Goal: Find specific page/section: Find specific page/section

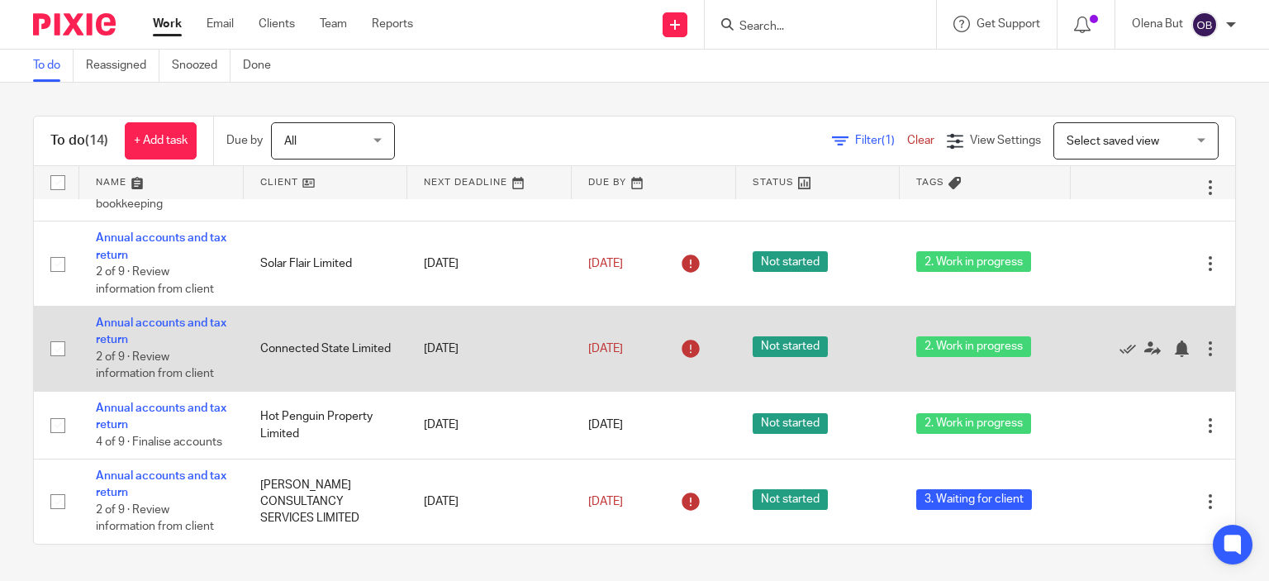
scroll to position [682, 0]
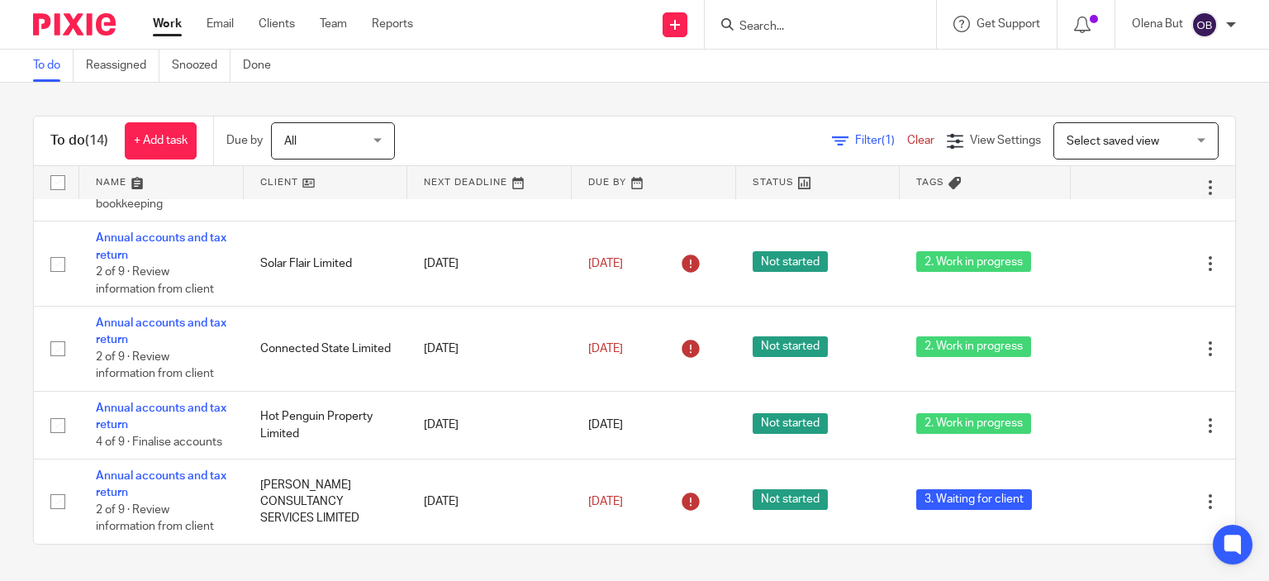
click at [793, 27] on input "Search" at bounding box center [812, 27] width 149 height 15
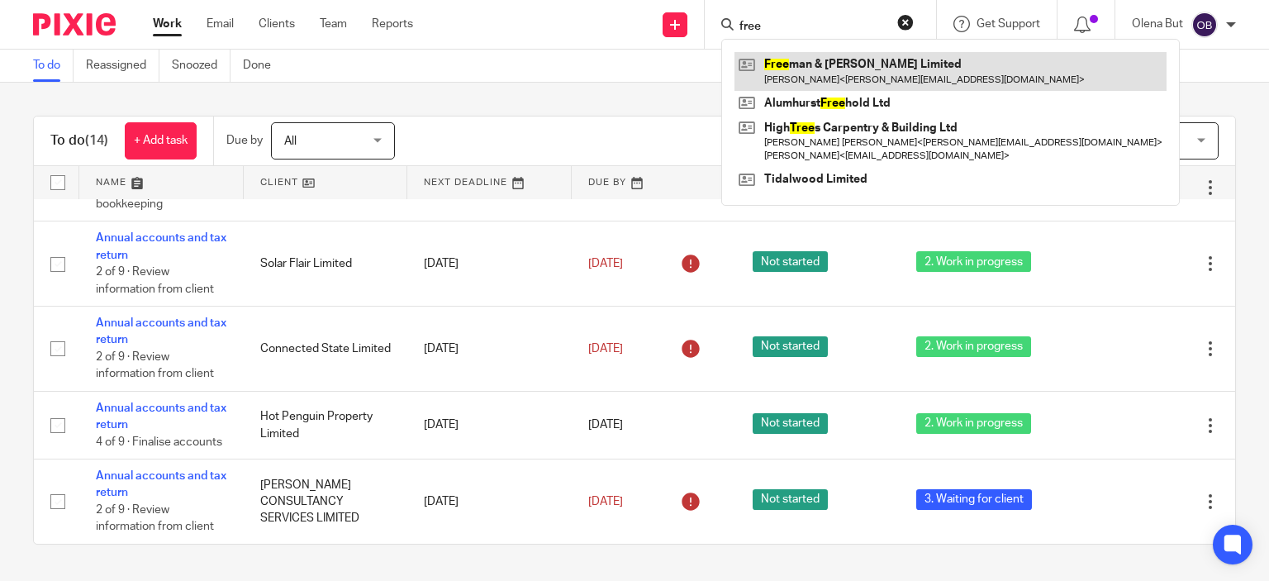
type input "free"
click at [826, 59] on link at bounding box center [951, 71] width 432 height 38
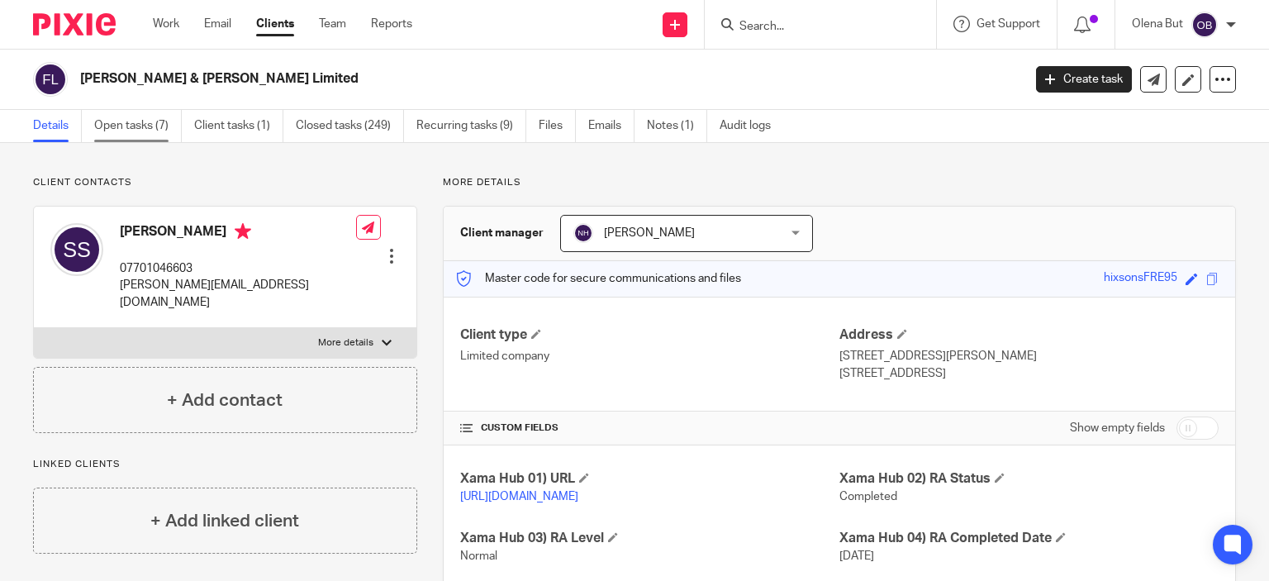
click at [152, 125] on link "Open tasks (7)" at bounding box center [138, 126] width 88 height 32
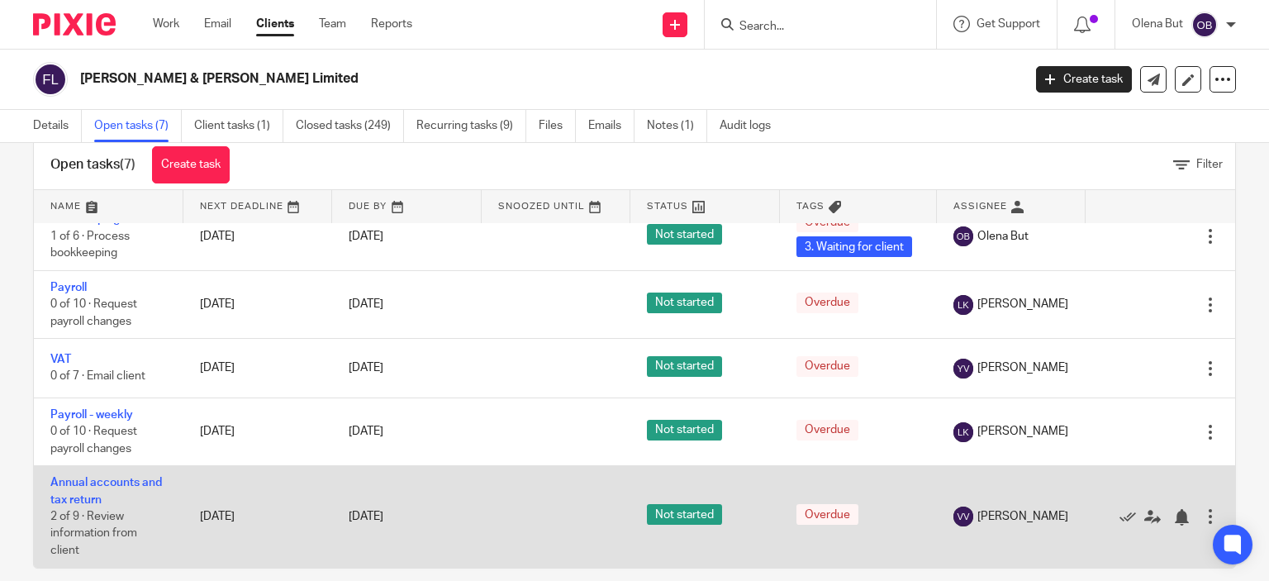
scroll to position [56, 0]
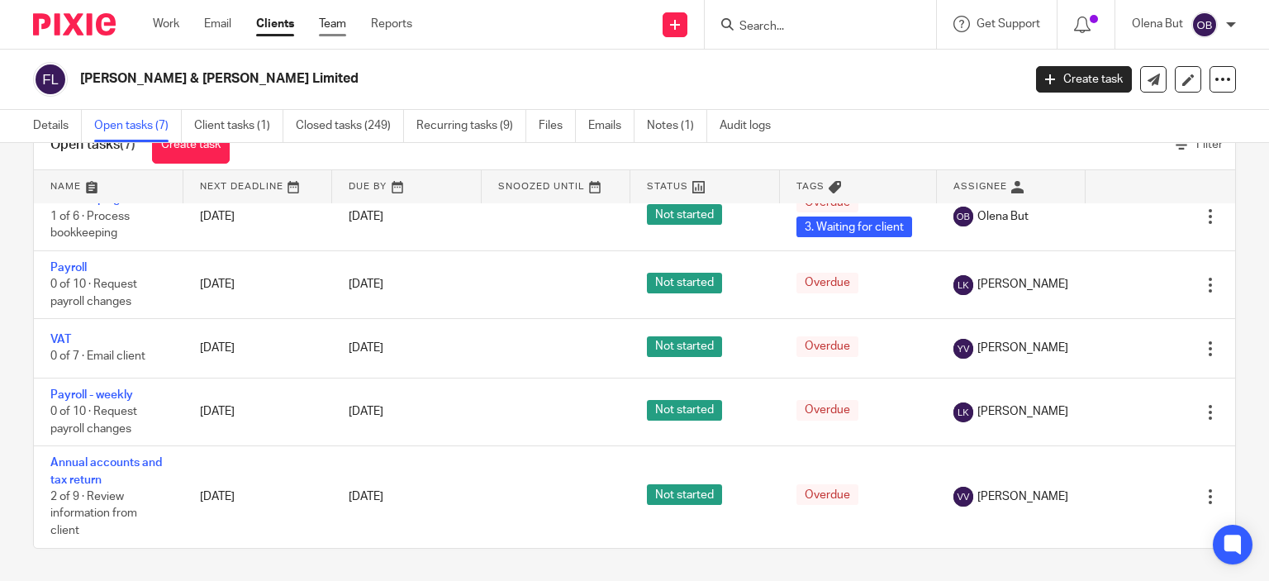
click at [335, 28] on link "Team" at bounding box center [332, 24] width 27 height 17
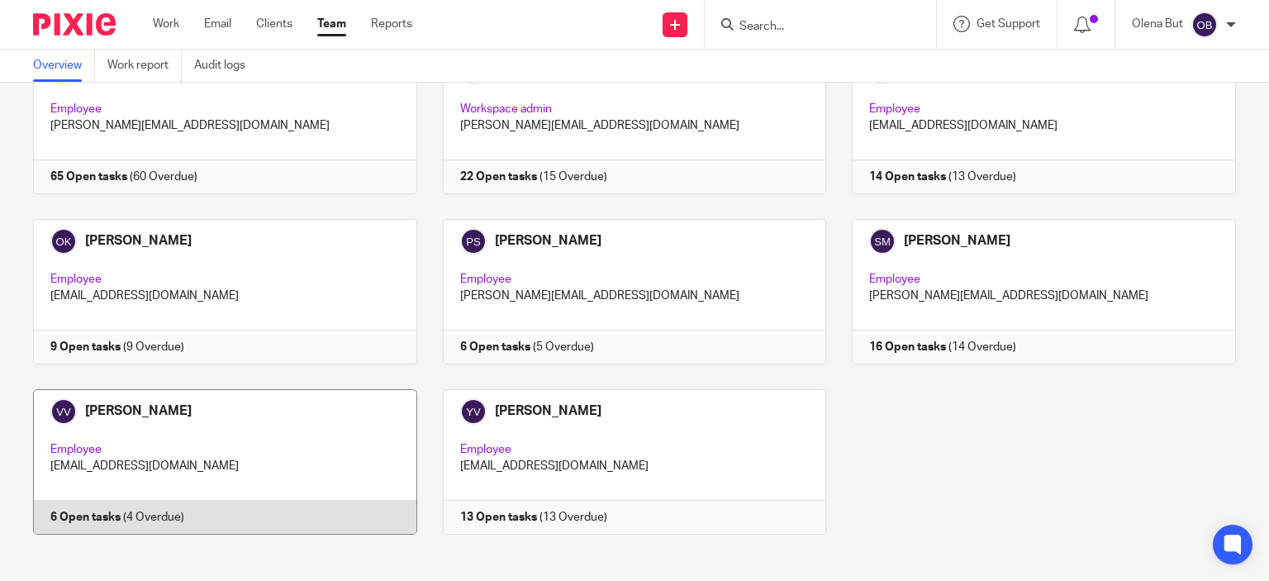
scroll to position [139, 0]
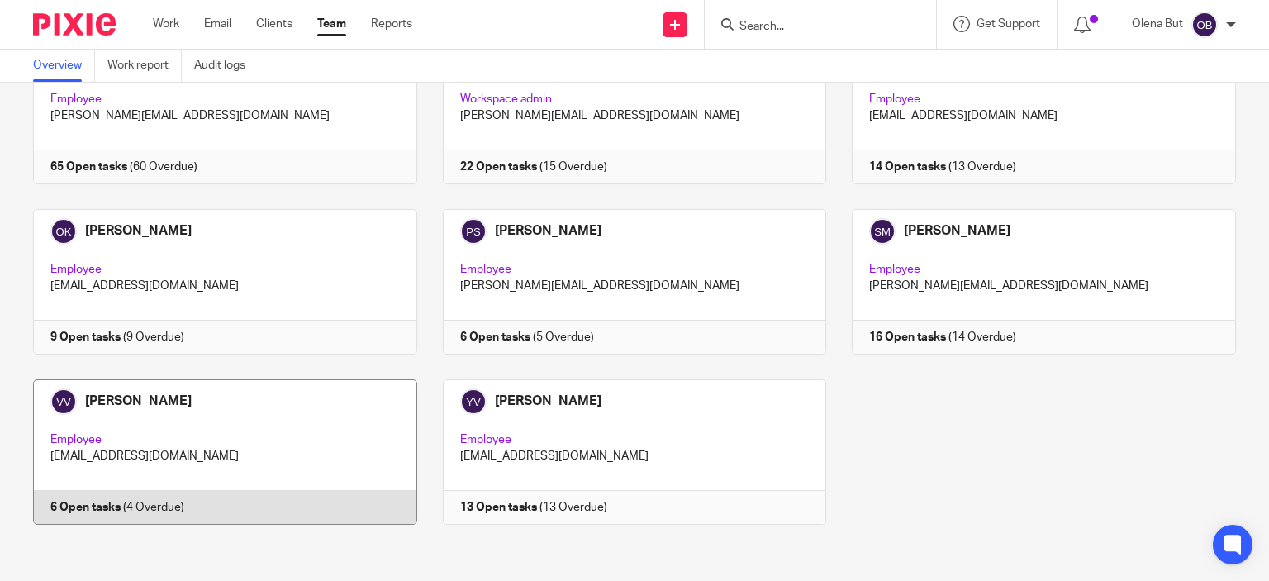
click at [241, 423] on link at bounding box center [212, 451] width 410 height 145
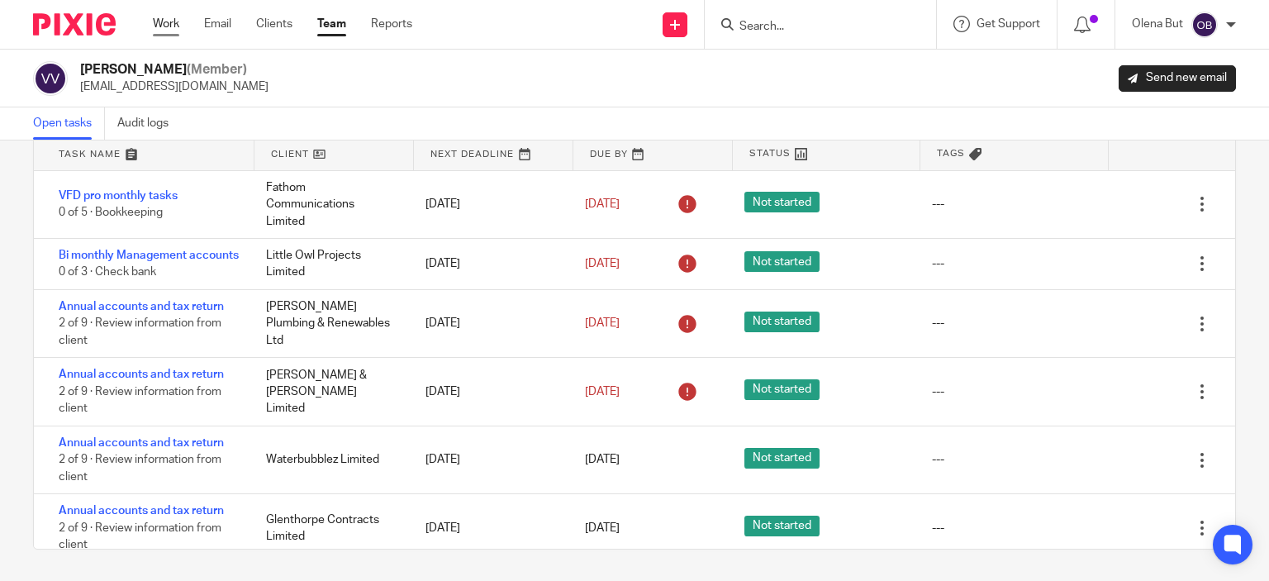
click at [167, 24] on link "Work" at bounding box center [166, 24] width 26 height 17
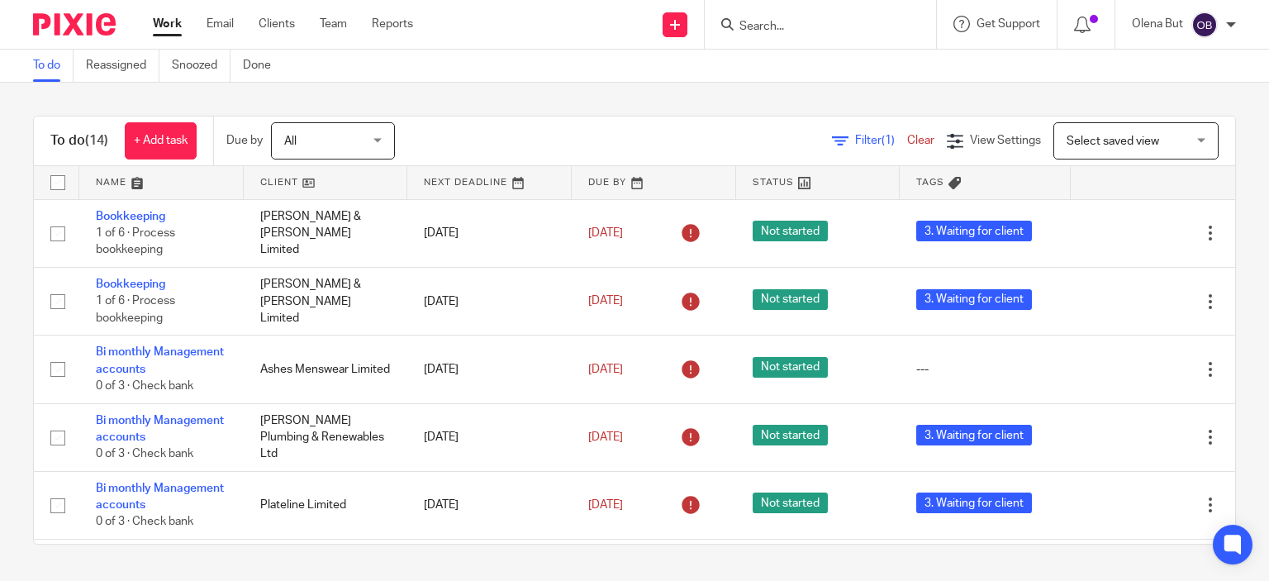
click at [800, 35] on div at bounding box center [820, 24] width 231 height 49
click at [792, 30] on input "Search" at bounding box center [812, 27] width 149 height 15
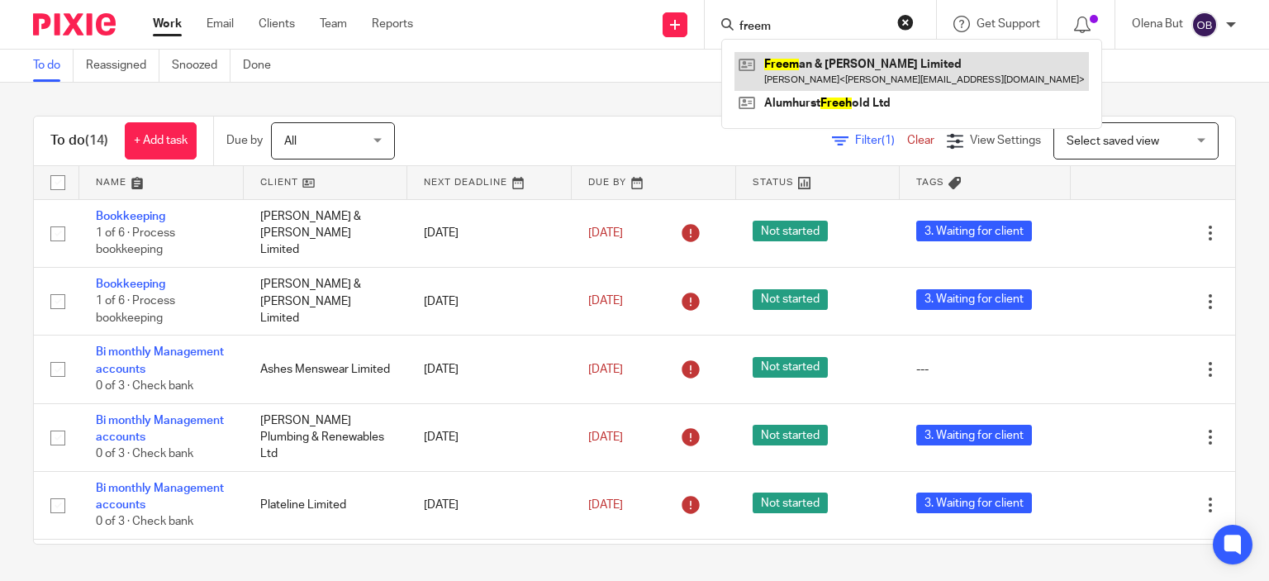
type input "freem"
click at [782, 74] on link at bounding box center [912, 71] width 354 height 38
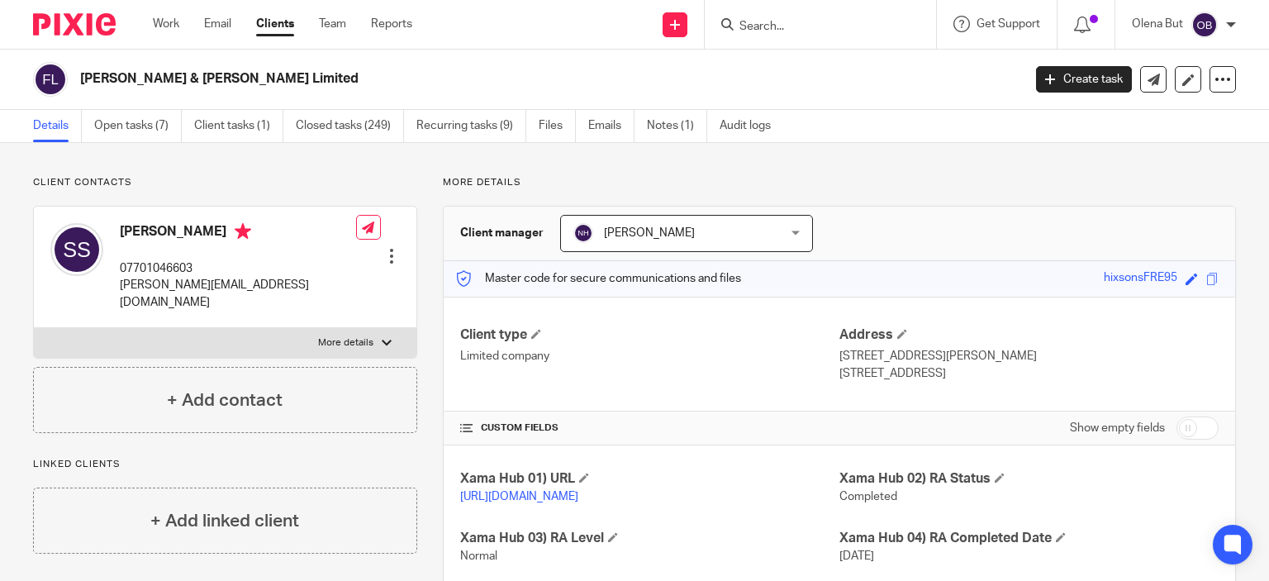
drag, startPoint x: 81, startPoint y: 75, endPoint x: 275, endPoint y: 65, distance: 194.4
click at [275, 65] on div "[PERSON_NAME] & [PERSON_NAME] Limited" at bounding box center [522, 79] width 978 height 35
copy h2 "[PERSON_NAME] & [PERSON_NAME] Limited"
click at [777, 34] on div at bounding box center [820, 24] width 231 height 49
drag, startPoint x: 758, startPoint y: 14, endPoint x: 755, endPoint y: 23, distance: 9.7
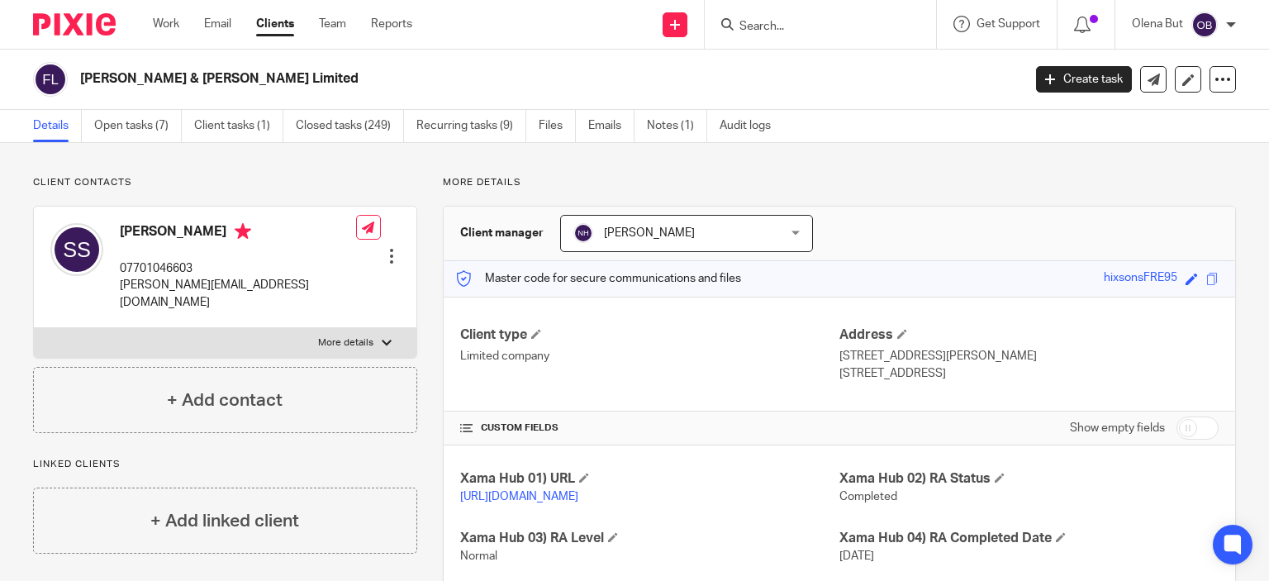
click at [756, 14] on form at bounding box center [826, 24] width 176 height 21
click at [749, 29] on input "Search" at bounding box center [812, 27] width 149 height 15
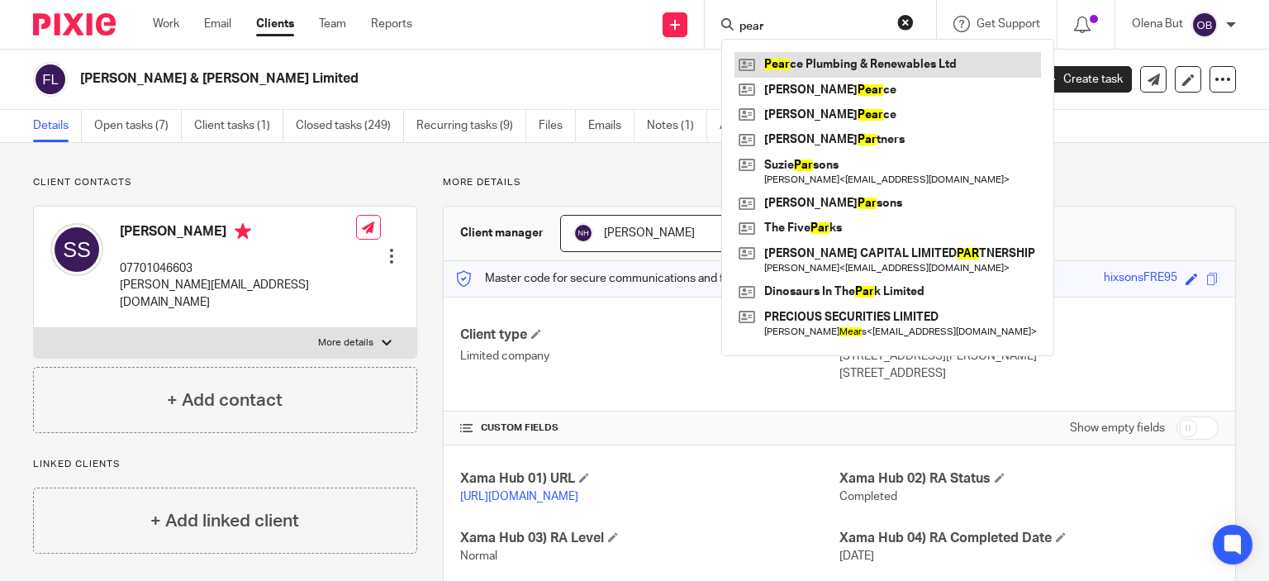
type input "pear"
click at [777, 63] on link at bounding box center [888, 64] width 307 height 25
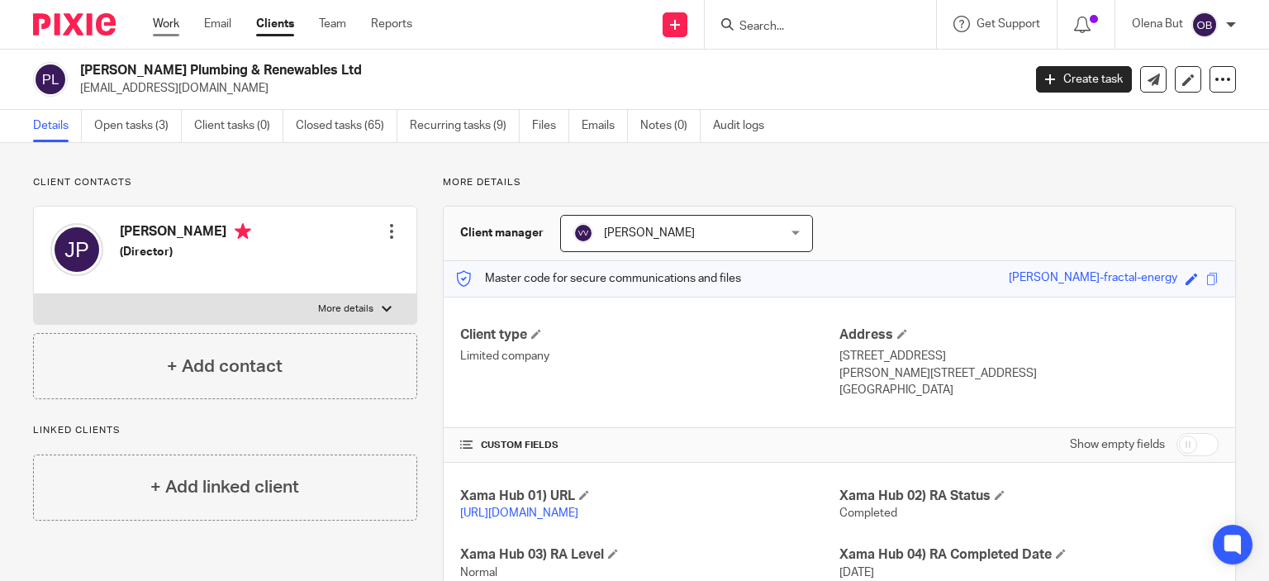
click at [163, 26] on link "Work" at bounding box center [166, 24] width 26 height 17
